Goal: Complete application form

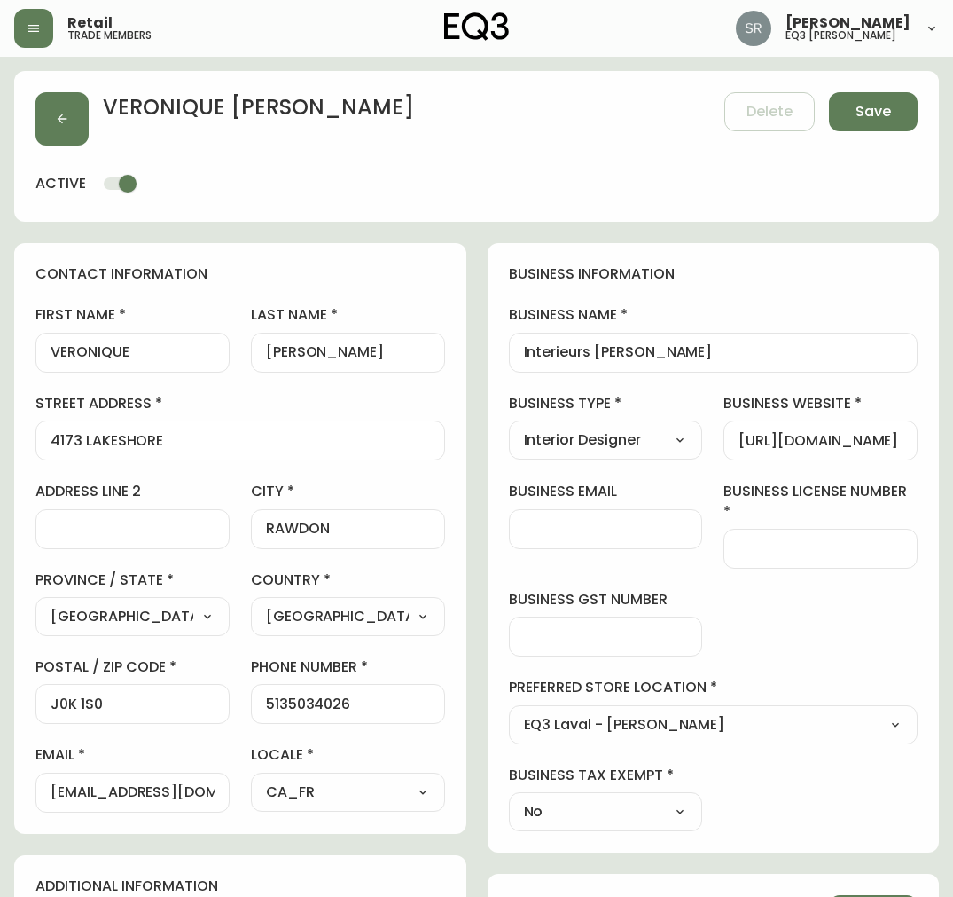
select select "QC"
select select "CA"
select select "CA_FR"
select select "Outreach from a Trade Rep"
select select "Interior Designer"
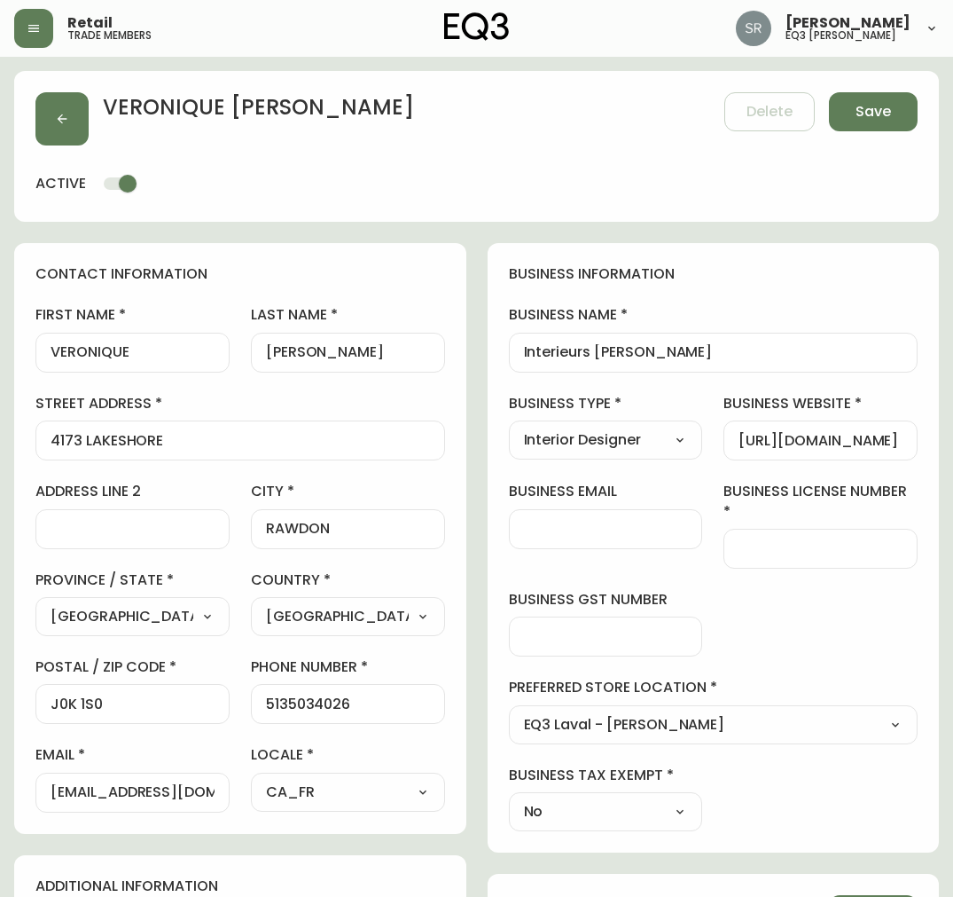
select select "cjw10z96v00hn6gs03cm74g2s"
select select "false"
click at [836, 540] on input "business license number" at bounding box center [821, 548] width 164 height 17
type input "X"
click at [803, 599] on div "business information business name Interieurs [PERSON_NAME] business type Inter…" at bounding box center [714, 547] width 452 height 609
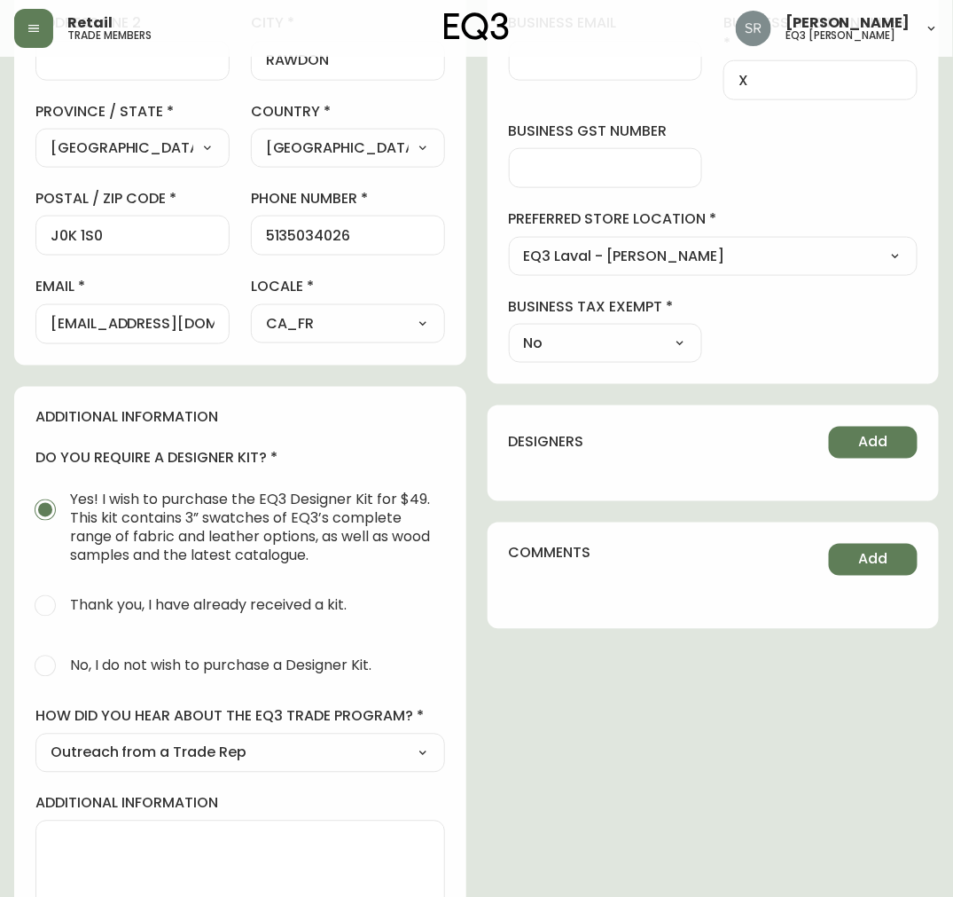
scroll to position [526, 0]
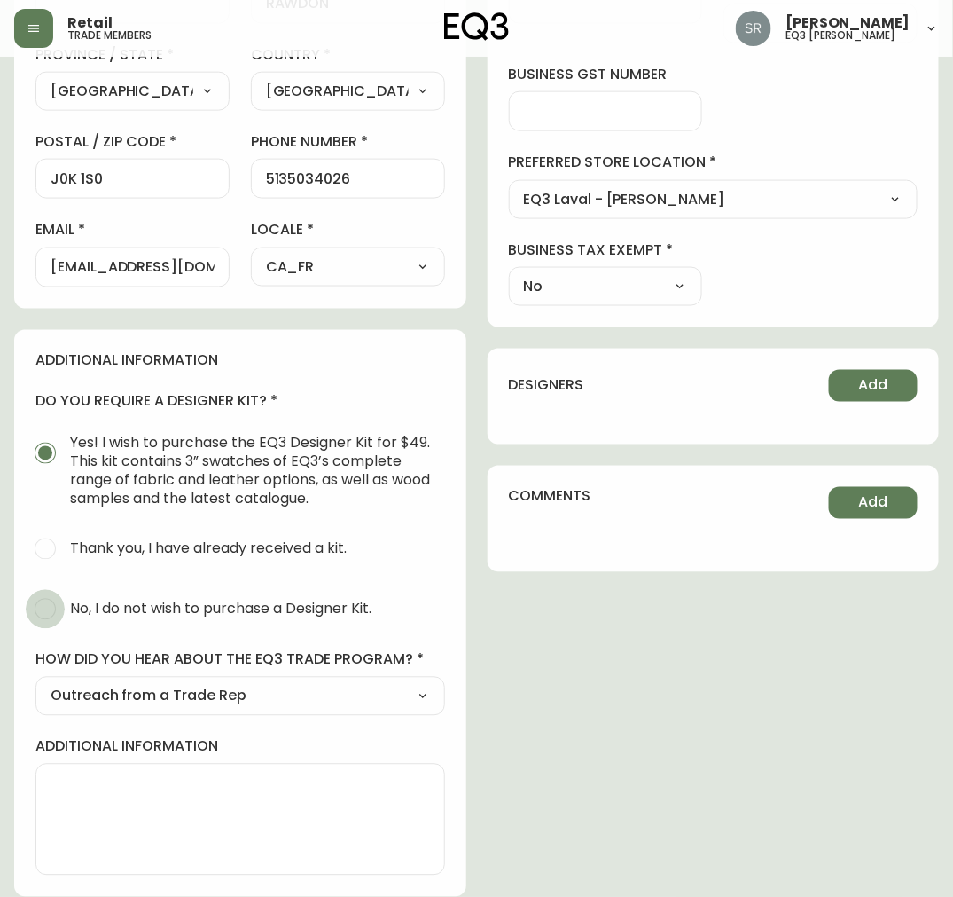
click at [49, 603] on input "No, I do not wish to purchase a Designer Kit." at bounding box center [45, 609] width 39 height 39
radio input "true"
radio input "false"
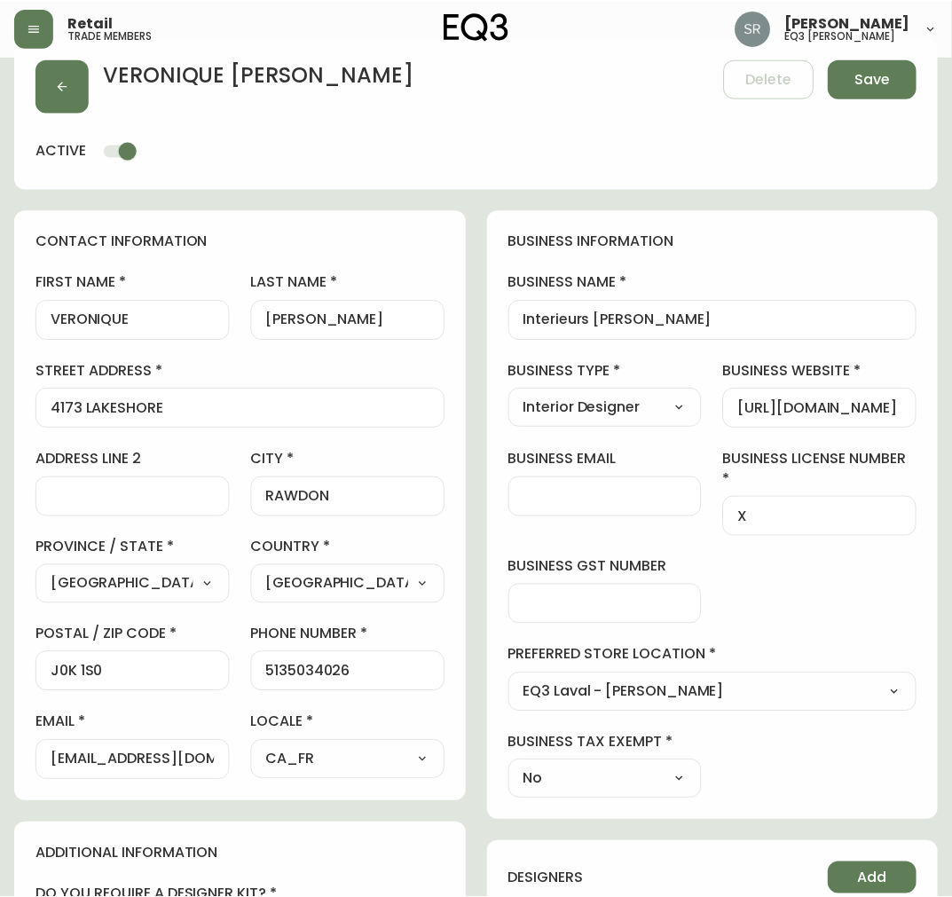
scroll to position [0, 0]
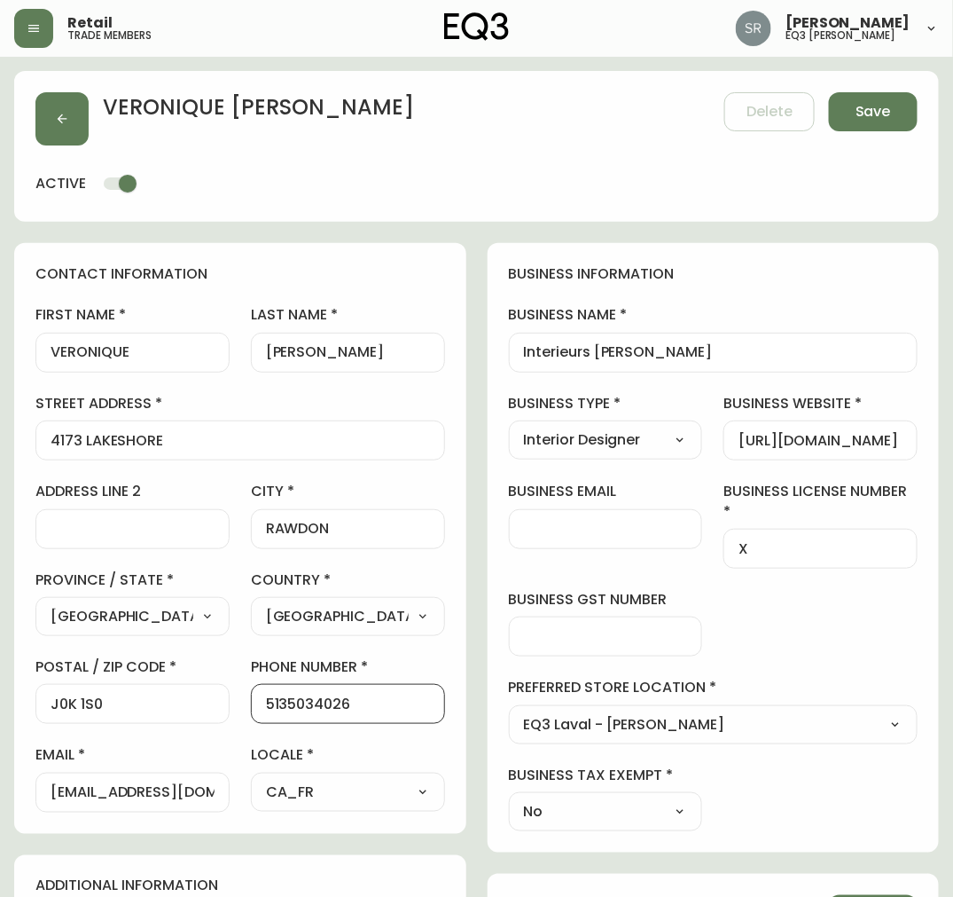
click at [284, 705] on input "5135034026" at bounding box center [348, 703] width 164 height 17
click at [285, 712] on input "5135034026" at bounding box center [348, 703] width 164 height 17
click at [872, 119] on span "Save" at bounding box center [873, 112] width 35 height 20
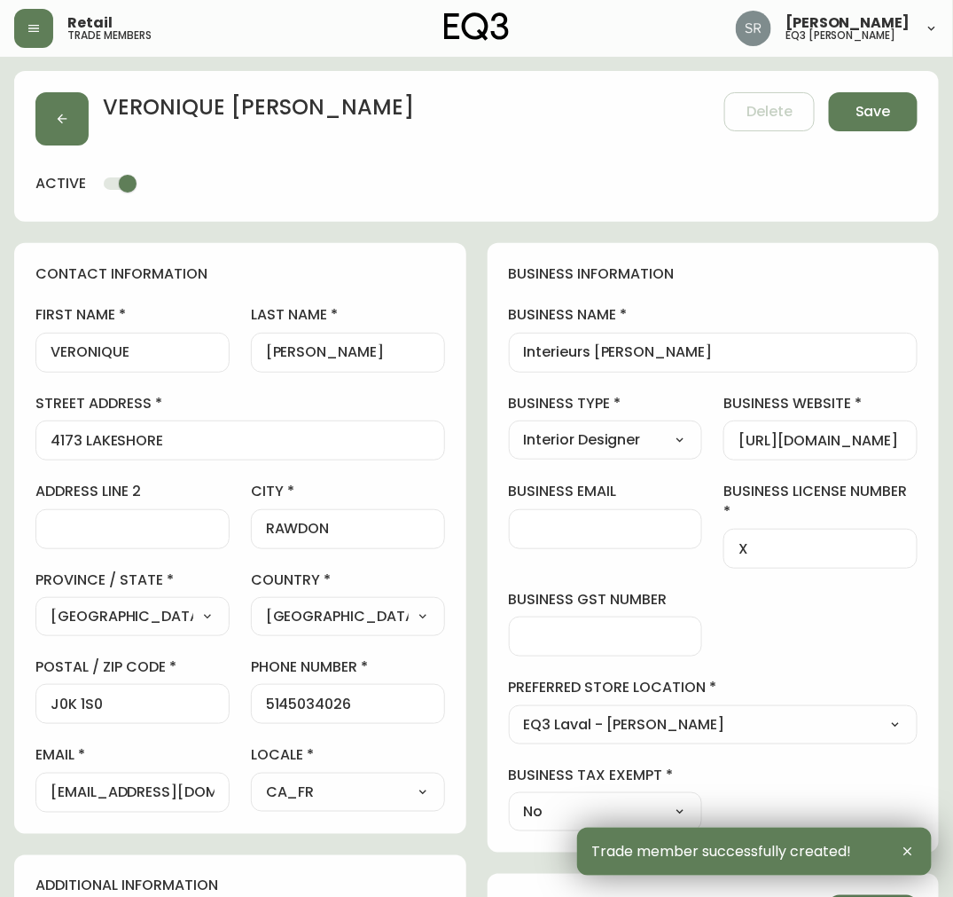
type input "[PHONE_NUMBER]"
type input "[EMAIL_ADDRESS][DOMAIN_NAME]"
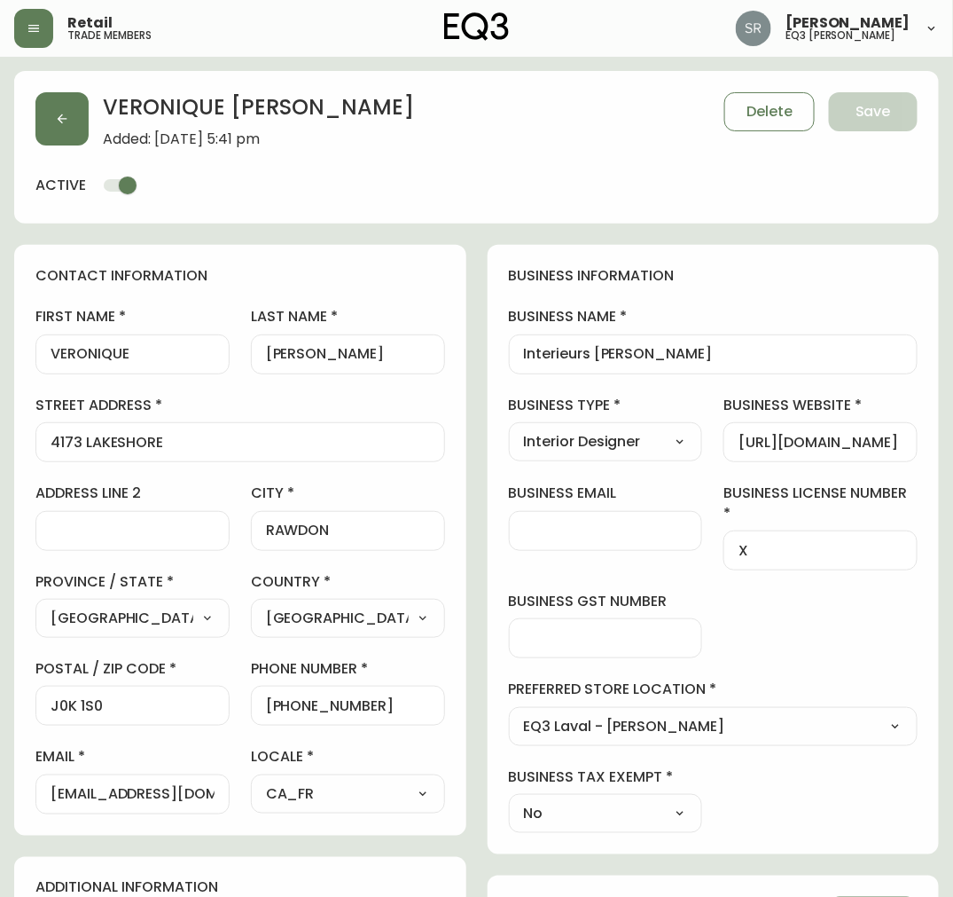
click at [932, 202] on div "[PERSON_NAME] Added: [DATE] 5:41 pm Delete Save active" at bounding box center [476, 147] width 925 height 153
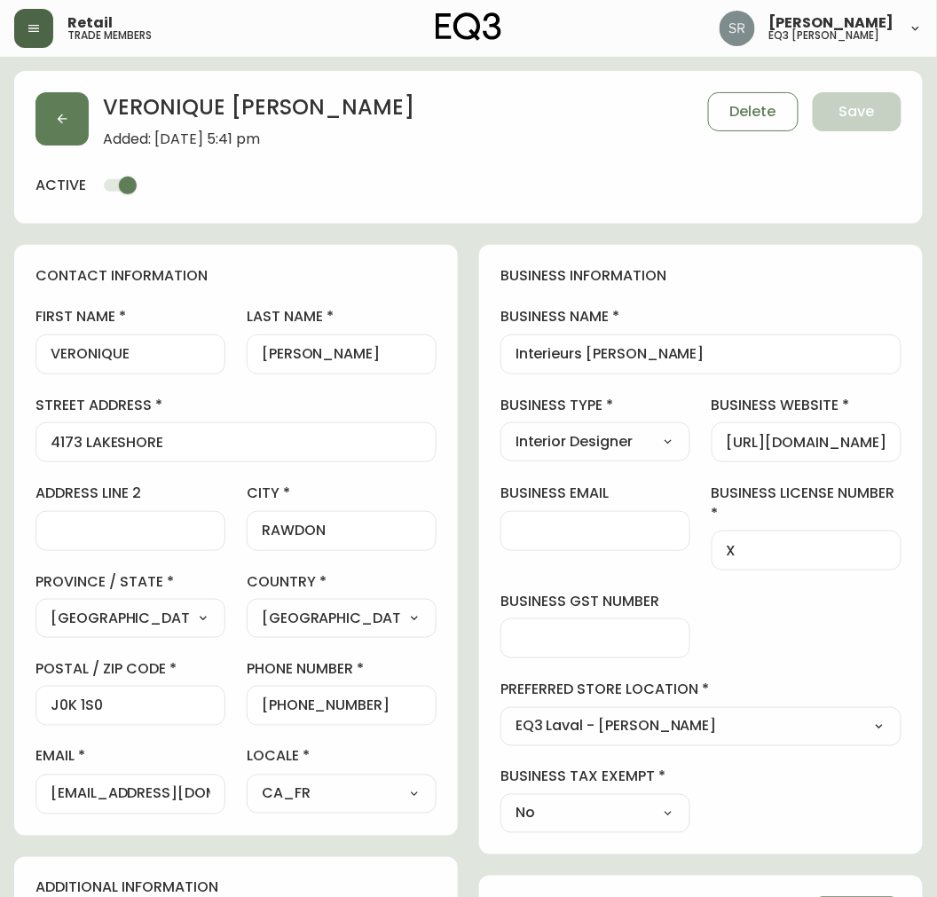
click at [21, 38] on button "button" at bounding box center [33, 28] width 39 height 39
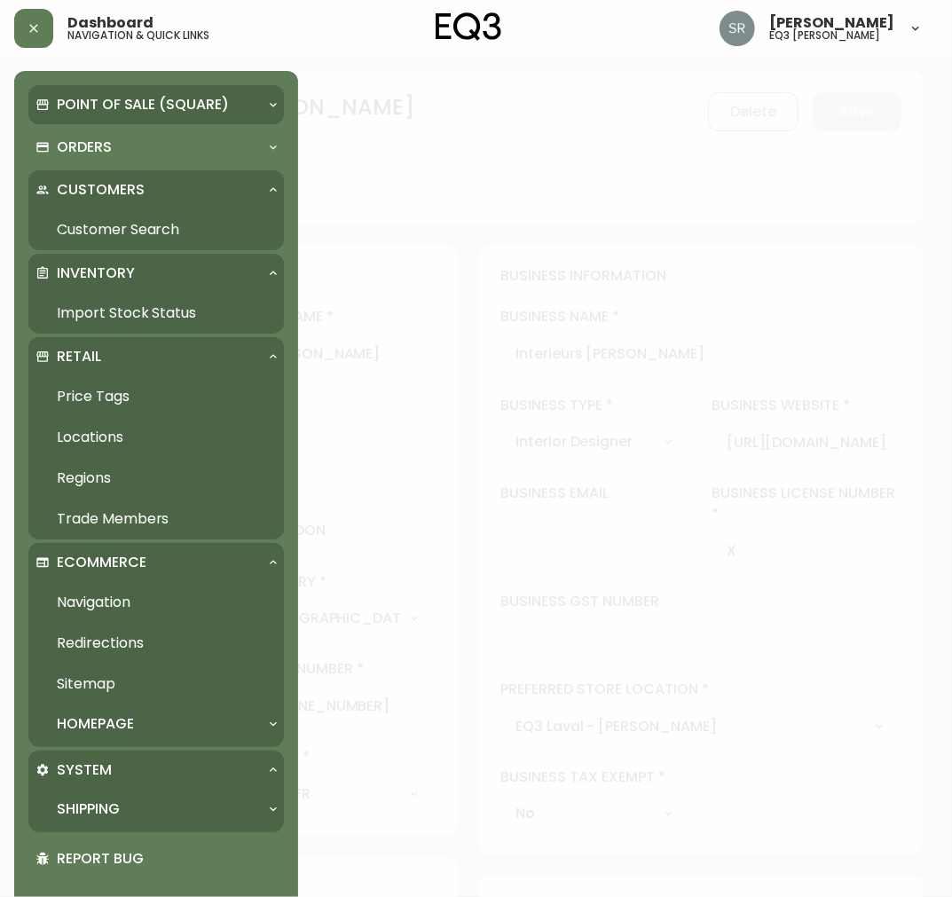
click at [134, 105] on p "Point of Sale (Square)" at bounding box center [143, 105] width 172 height 20
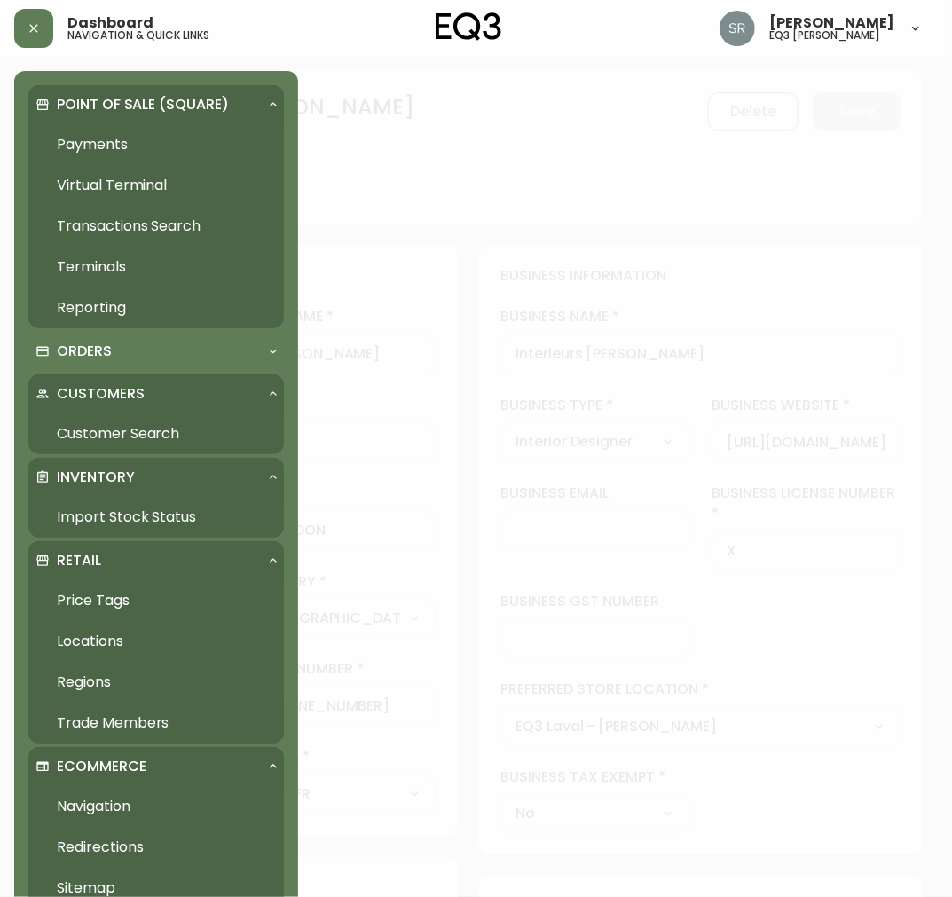
click at [119, 149] on link "Payments" at bounding box center [155, 144] width 255 height 41
